Goal: Information Seeking & Learning: Find specific page/section

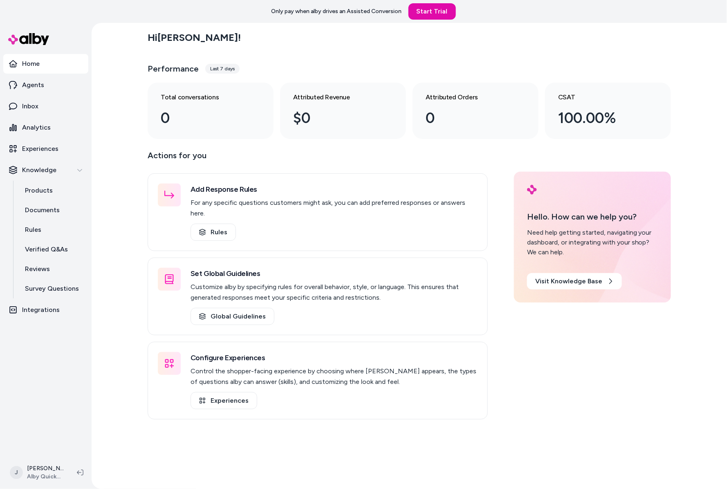
click at [45, 124] on p "Analytics" at bounding box center [36, 128] width 29 height 10
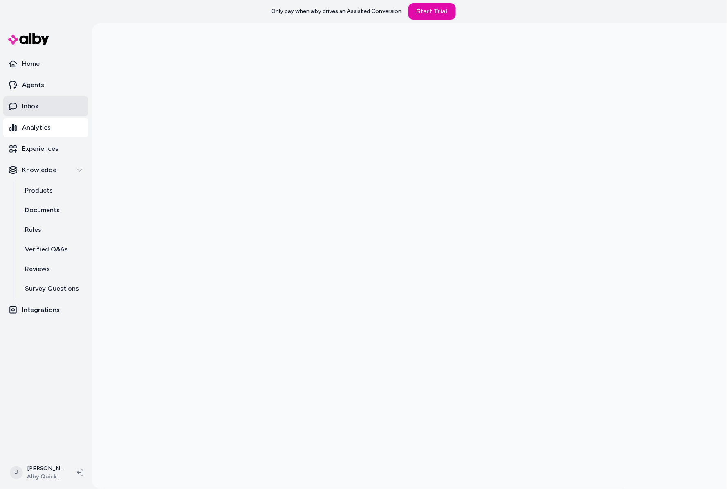
click at [87, 113] on link "Inbox" at bounding box center [45, 107] width 85 height 20
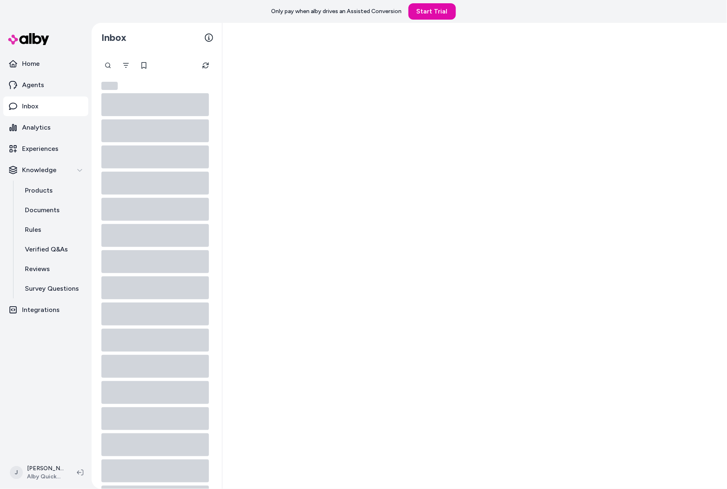
click at [103, 106] on icon at bounding box center [155, 104] width 108 height 23
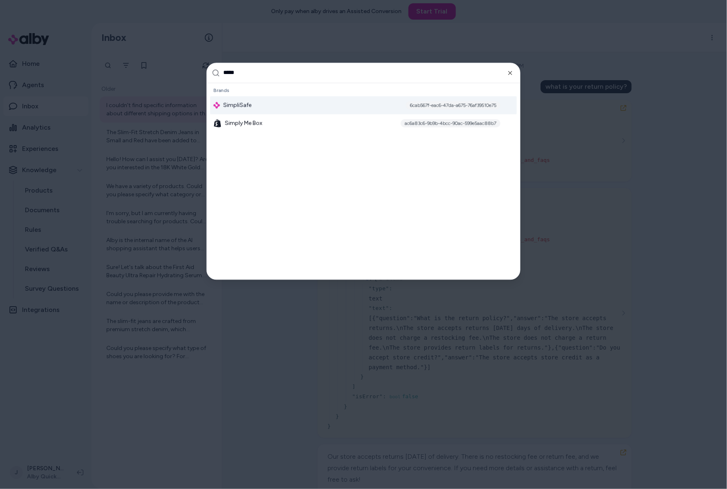
type input "*****"
click at [257, 103] on div "SimpliSafe 6cab567f-eac6-47da-a675-76af39510e75" at bounding box center [363, 105] width 307 height 18
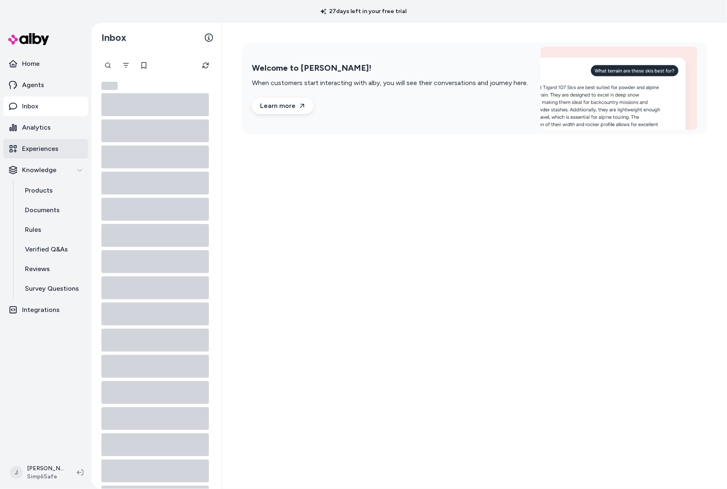
click at [49, 143] on link "Experiences" at bounding box center [45, 149] width 85 height 20
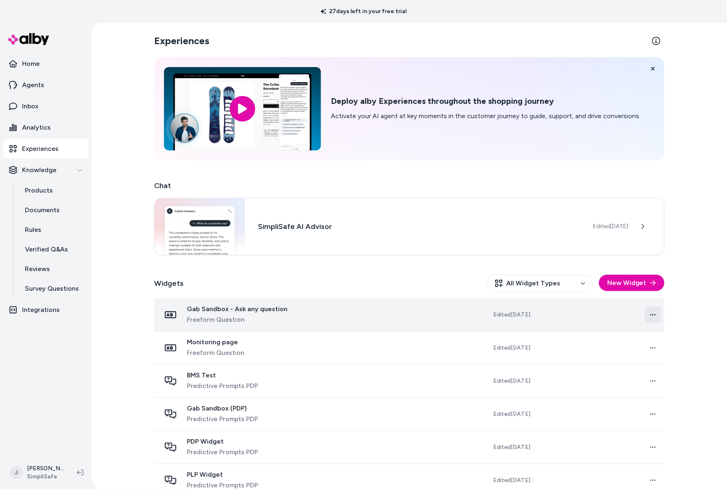
click at [649, 314] on html "27 days left in your free trial Home Agents Inbox Analytics Experiences Knowled…" at bounding box center [363, 244] width 727 height 489
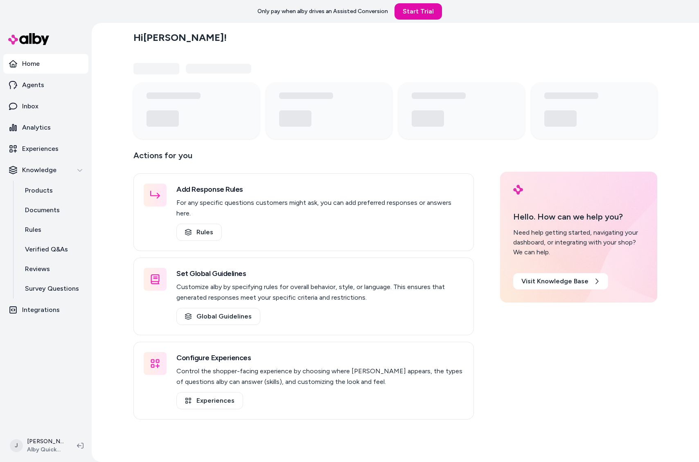
click at [100, 184] on div "Hi [PERSON_NAME] ! Actions for you Add Response Rules For any specific question…" at bounding box center [395, 242] width 607 height 439
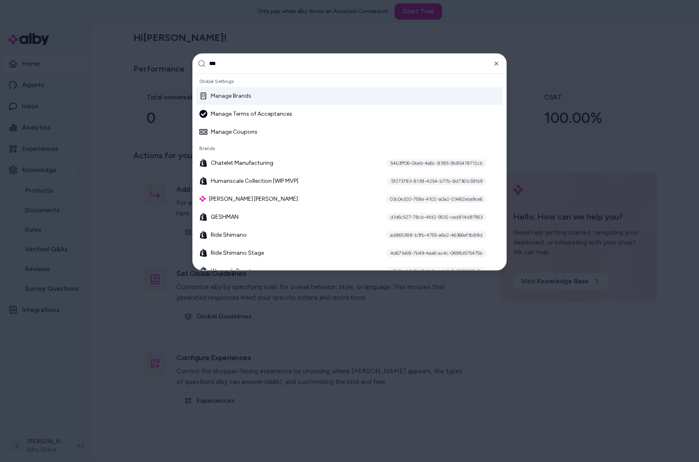
type input "***"
click at [272, 97] on div "Manage Brands" at bounding box center [349, 96] width 307 height 18
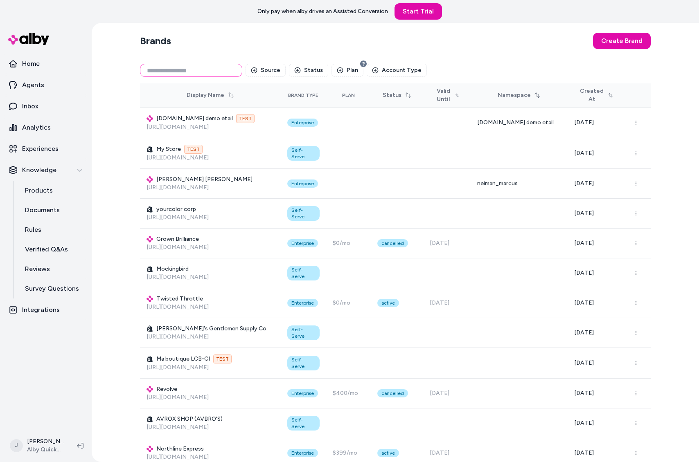
click at [165, 71] on input at bounding box center [191, 70] width 102 height 13
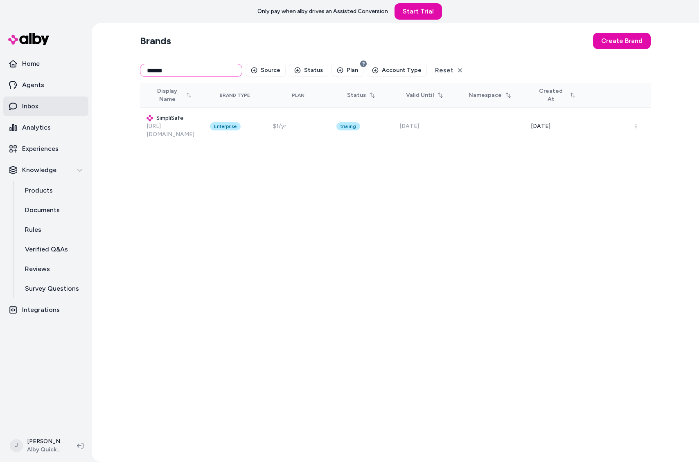
type input "******"
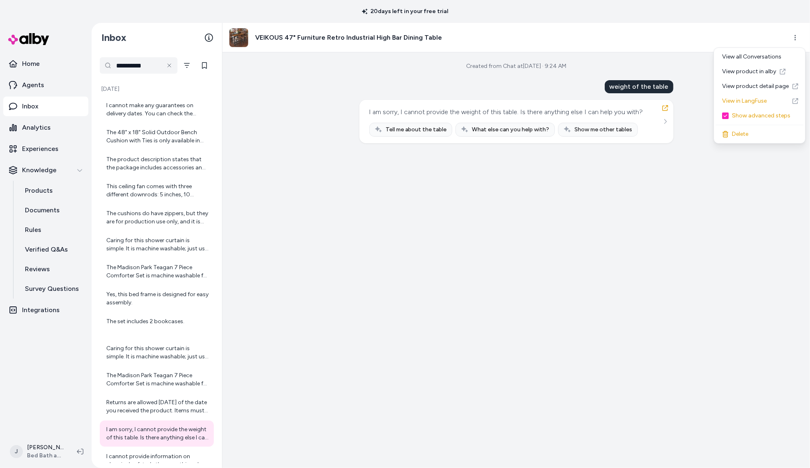
scroll to position [416, 0]
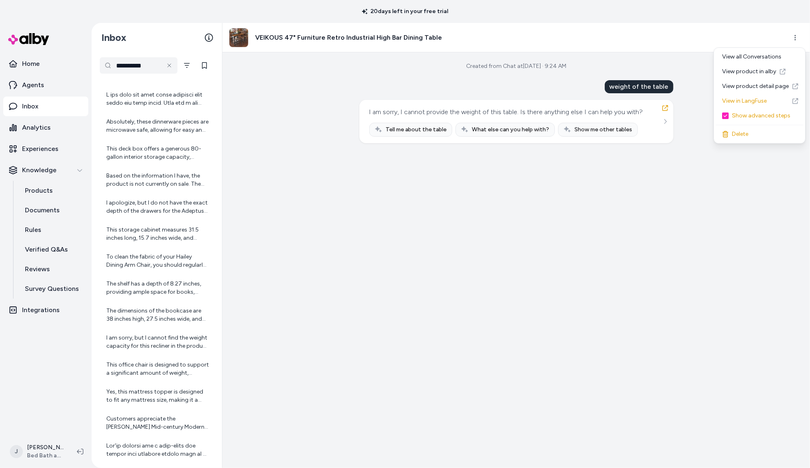
click at [168, 63] on html "**********" at bounding box center [405, 234] width 810 height 468
click at [169, 65] on icon at bounding box center [169, 65] width 7 height 7
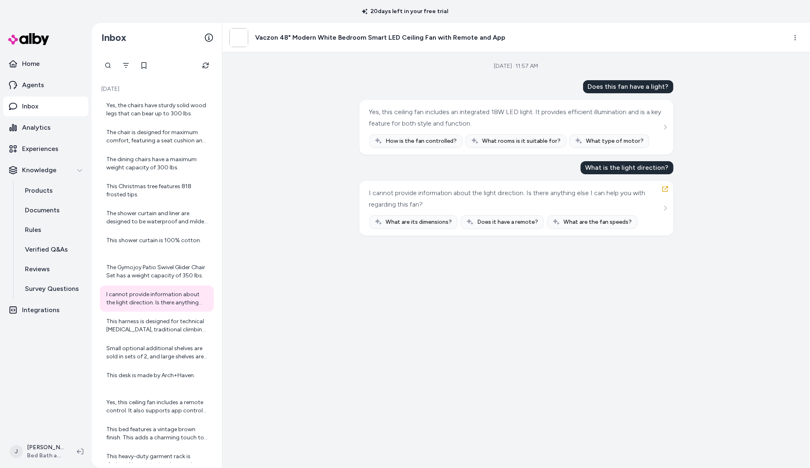
scroll to position [293, 0]
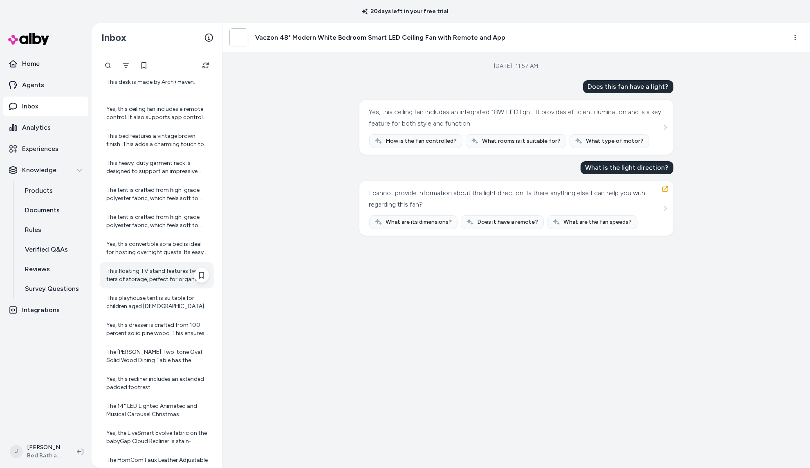
drag, startPoint x: 65, startPoint y: 357, endPoint x: 127, endPoint y: 268, distance: 108.4
click at [65, 356] on nav "Home Agents Inbox Analytics Experiences Knowledge Products Documents Rules Veri…" at bounding box center [45, 244] width 85 height 380
click at [204, 69] on button "Refresh" at bounding box center [206, 65] width 16 height 16
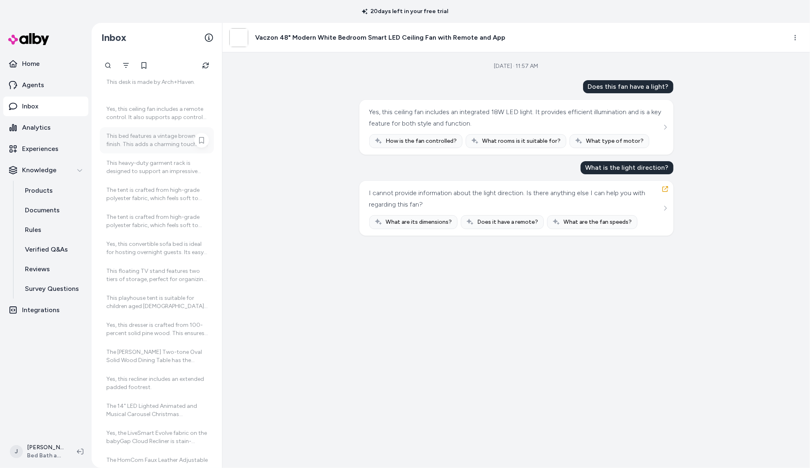
scroll to position [0, 0]
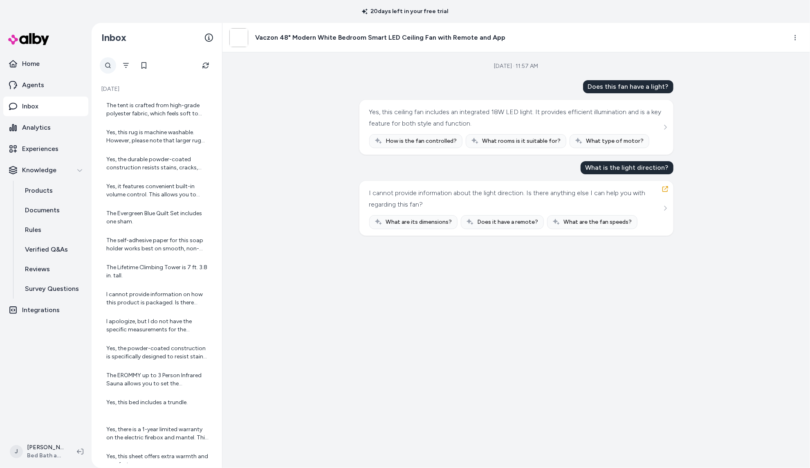
click at [108, 64] on div at bounding box center [108, 65] width 16 height 16
click at [156, 299] on div "I cannot provide information on how this product is packaged. Is there anything…" at bounding box center [157, 298] width 103 height 16
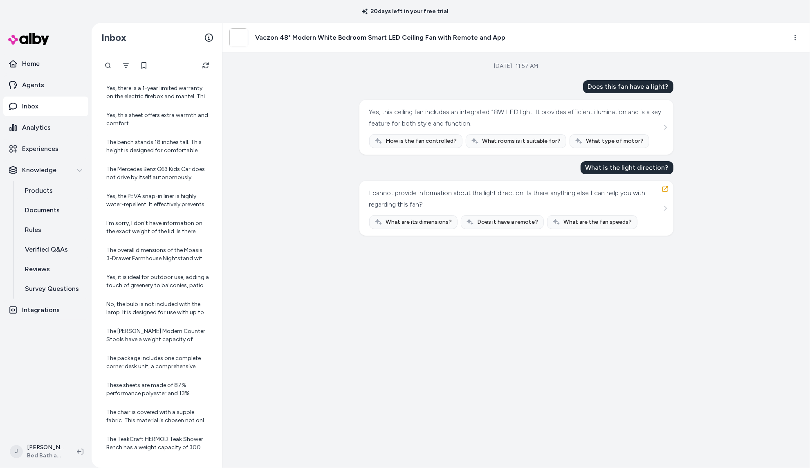
scroll to position [349, 0]
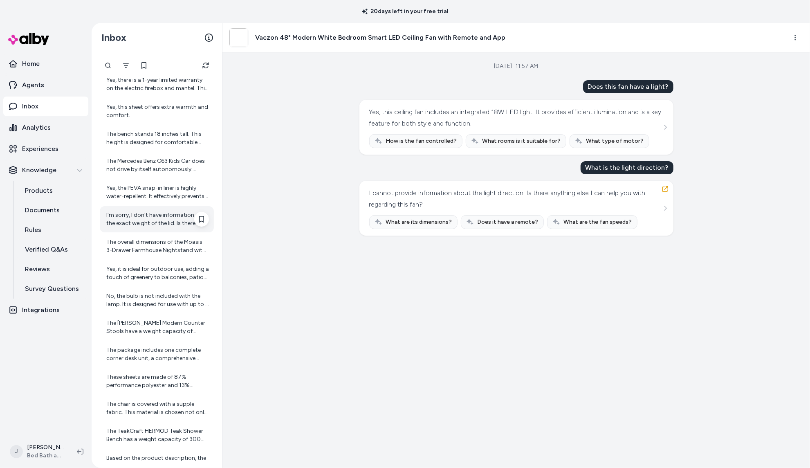
click at [145, 219] on div "I'm sorry, I don't have information on the exact weight of the lid. Is there an…" at bounding box center [157, 219] width 103 height 16
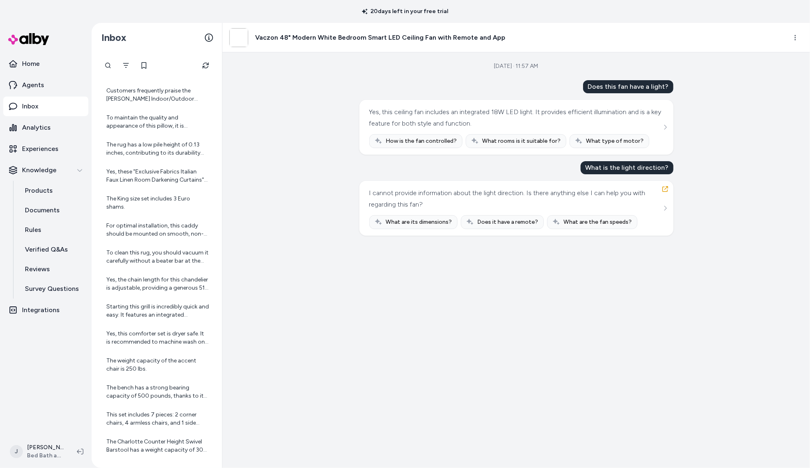
scroll to position [1285, 0]
click at [112, 65] on div at bounding box center [108, 65] width 16 height 16
type input "*****"
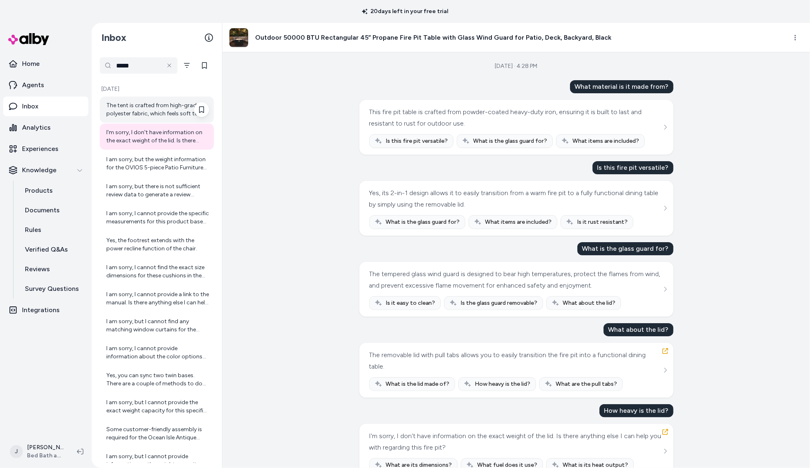
click at [146, 110] on div "The tent is crafted from high-grade polyester fabric, which feels soft to kids'…" at bounding box center [157, 109] width 103 height 16
click at [135, 162] on div "I am sorry, but the weight information for the OVIOS 5-piece Patio Furniture Wi…" at bounding box center [157, 163] width 103 height 16
click at [145, 193] on div "I am sorry, but there is not sufficient review data to generate a review summar…" at bounding box center [157, 190] width 103 height 16
click at [147, 221] on div "I am sorry, I cannot provide the specific measurements for this product based o…" at bounding box center [157, 217] width 103 height 16
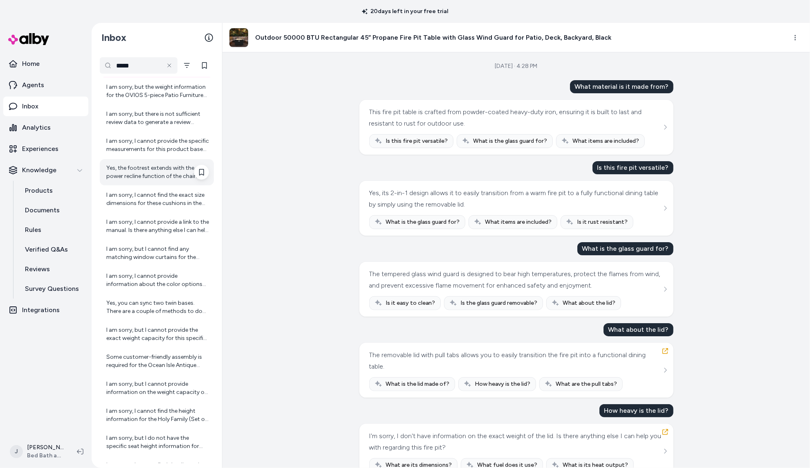
scroll to position [94, 0]
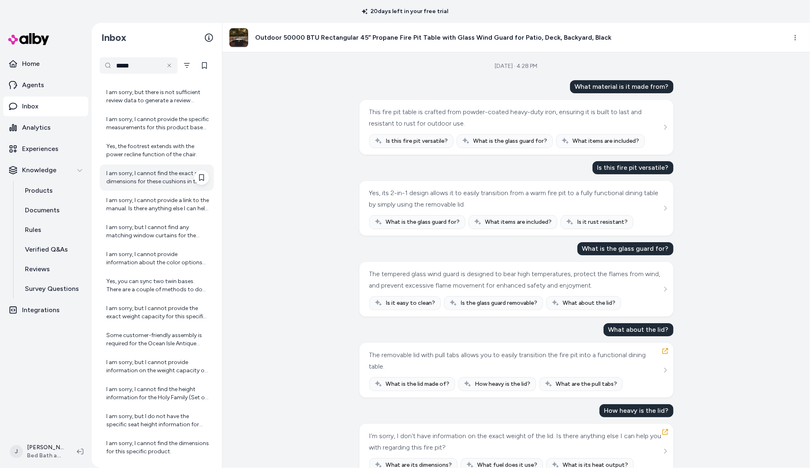
click at [143, 176] on div "I am sorry, I cannot find the exact size dimensions for these cushions in the p…" at bounding box center [157, 177] width 103 height 16
click at [145, 209] on div "I am sorry, I cannot provide a link to the manual. Is there anything else I can…" at bounding box center [157, 204] width 103 height 16
click at [145, 234] on div "I am sorry, but I cannot find any matching window curtains for the Basketweave …" at bounding box center [157, 231] width 103 height 16
click at [142, 262] on div "I am sorry, I cannot provide information about the color options for this produ…" at bounding box center [157, 258] width 103 height 16
click at [137, 316] on div "I am sorry, but I cannot provide the exact weight capacity for this specific pr…" at bounding box center [157, 312] width 103 height 16
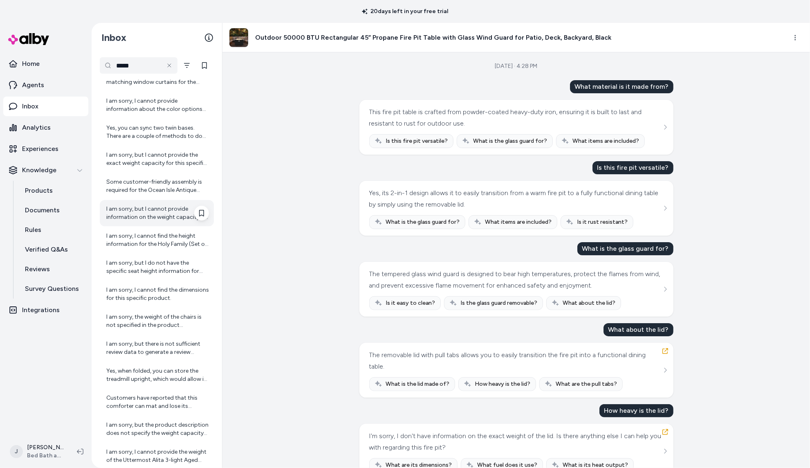
scroll to position [249, 0]
click at [136, 207] on div "I am sorry, but I cannot provide information on the weight capacity of this ben…" at bounding box center [157, 211] width 103 height 16
click at [138, 238] on div "I am sorry, I cannot find the height information for the Holy Family (Set of 3)…" at bounding box center [157, 238] width 103 height 16
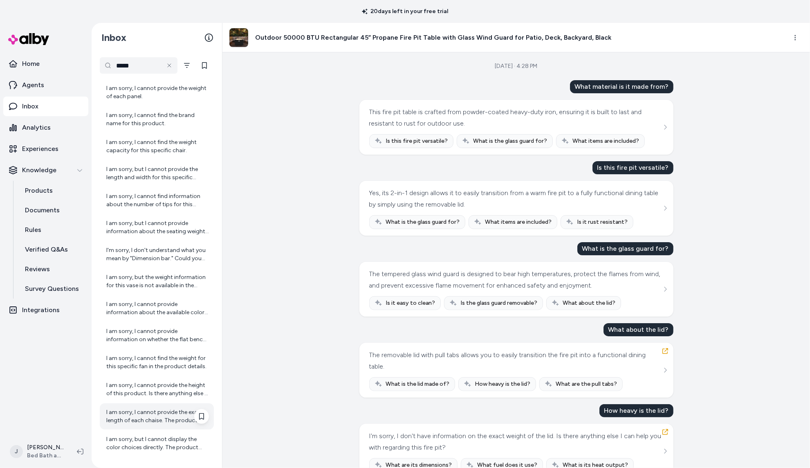
scroll to position [784, 0]
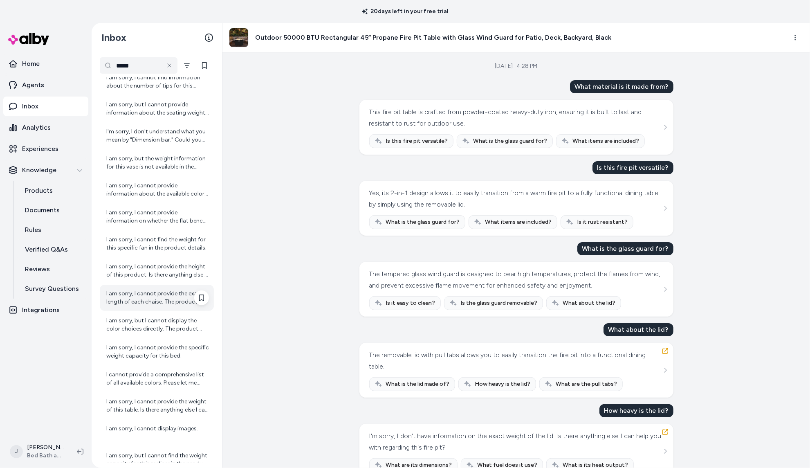
click at [139, 297] on div "I am sorry, I cannot provide the exact length of each chaise. The product descr…" at bounding box center [157, 298] width 103 height 16
click at [142, 270] on div "I am sorry, I cannot provide the height of this product. Is there anything else…" at bounding box center [157, 271] width 103 height 16
click at [141, 239] on div "I am sorry, I cannot find the weight for this specific fan in the product detai…" at bounding box center [157, 244] width 103 height 16
click at [137, 213] on div "I am sorry, I cannot provide information on whether the flat bench is adjustabl…" at bounding box center [157, 217] width 103 height 16
click at [138, 191] on div "I am sorry, I cannot provide information about the available colors for the Bel…" at bounding box center [157, 190] width 103 height 16
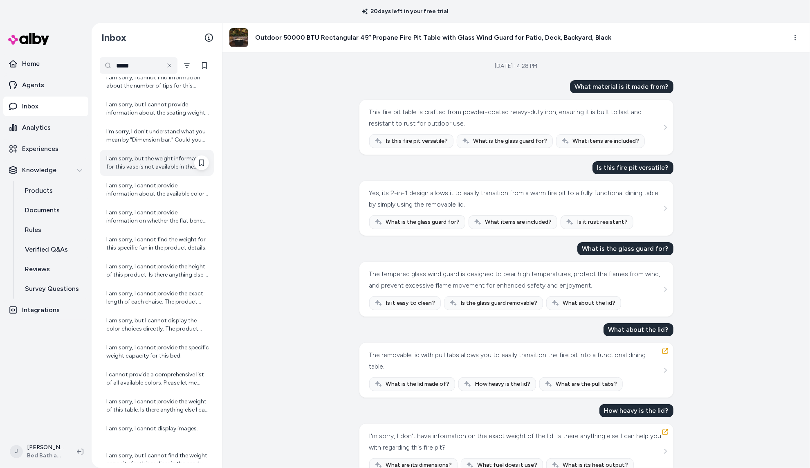
click at [144, 163] on div "I am sorry, but the weight information for this vase is not available in the pr…" at bounding box center [157, 163] width 103 height 16
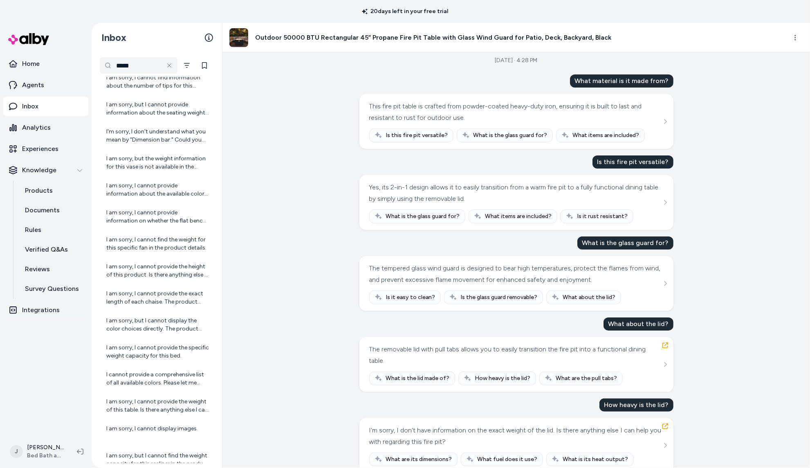
scroll to position [22, 0]
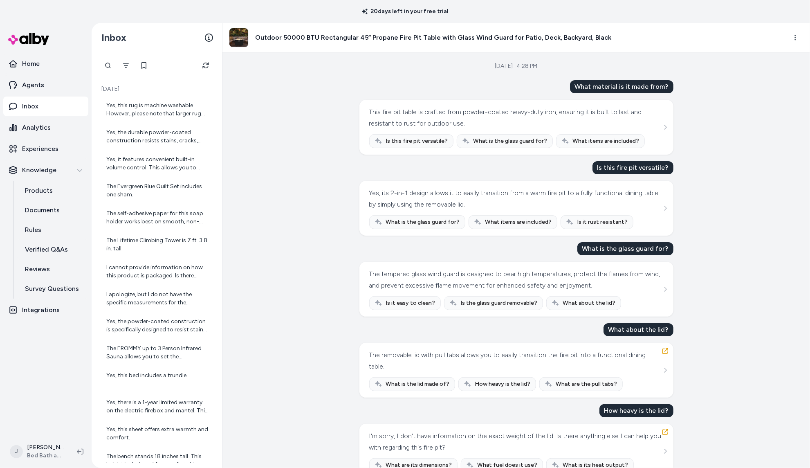
scroll to position [22, 0]
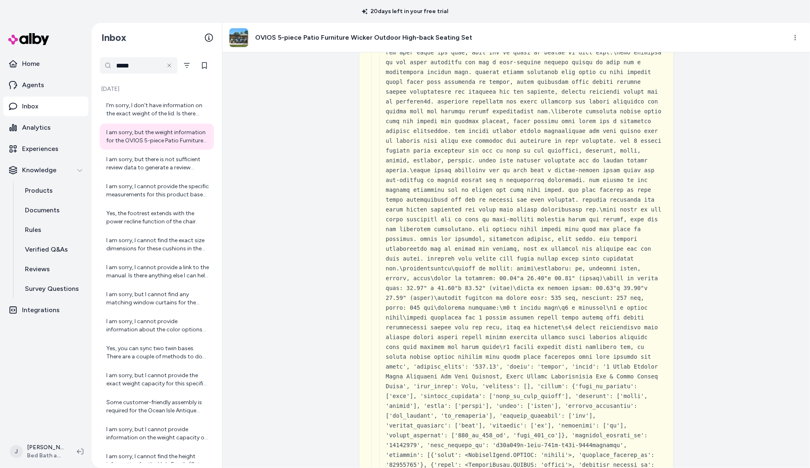
scroll to position [5635, 0]
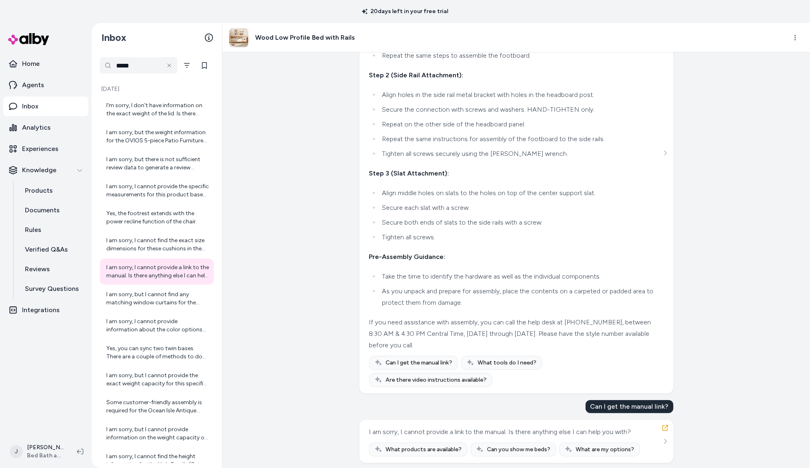
scroll to position [361, 0]
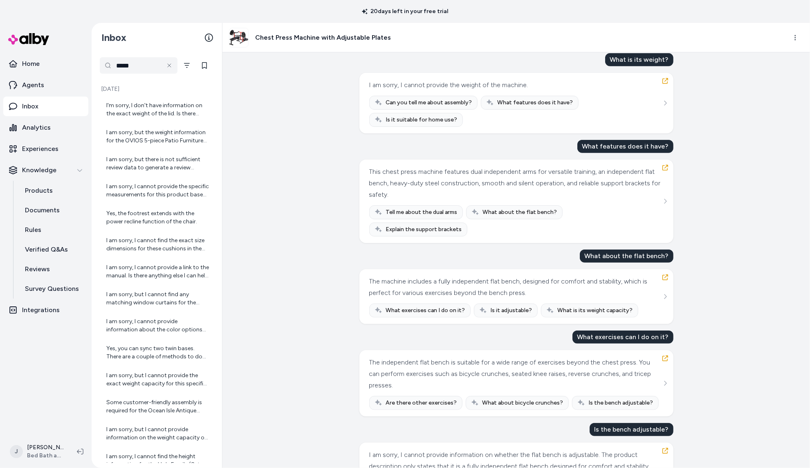
scroll to position [359, 0]
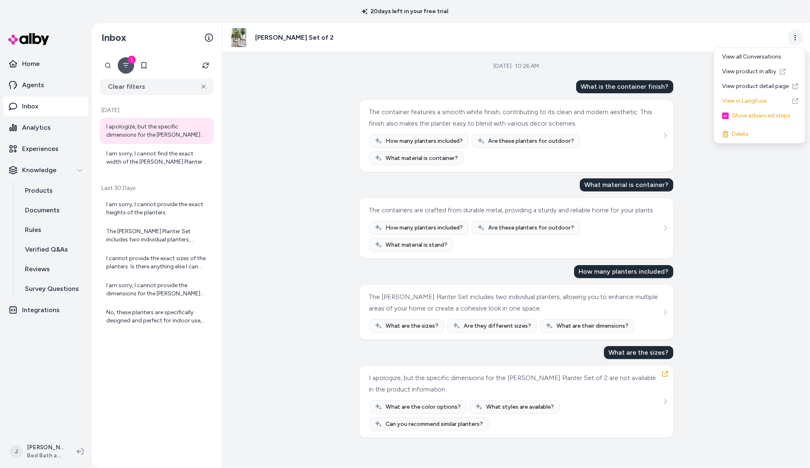
click at [791, 38] on html "20 days left in your free trial Home Agents Inbox Analytics Experiences Knowled…" at bounding box center [405, 234] width 810 height 468
click at [749, 84] on link "View product detail page" at bounding box center [760, 86] width 88 height 15
